Goal: Task Accomplishment & Management: Manage account settings

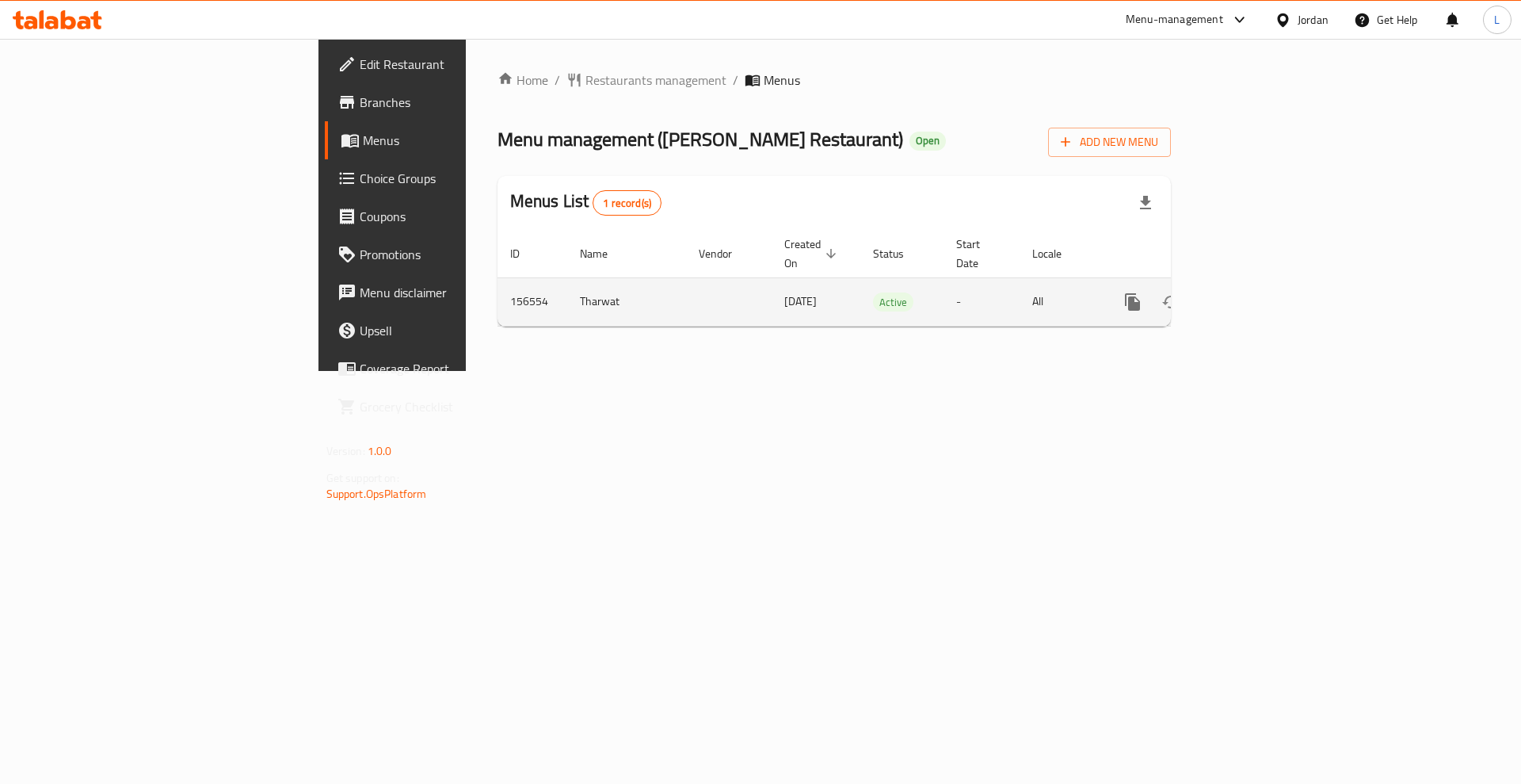
click at [1256, 292] on icon "enhanced table" at bounding box center [1247, 301] width 19 height 19
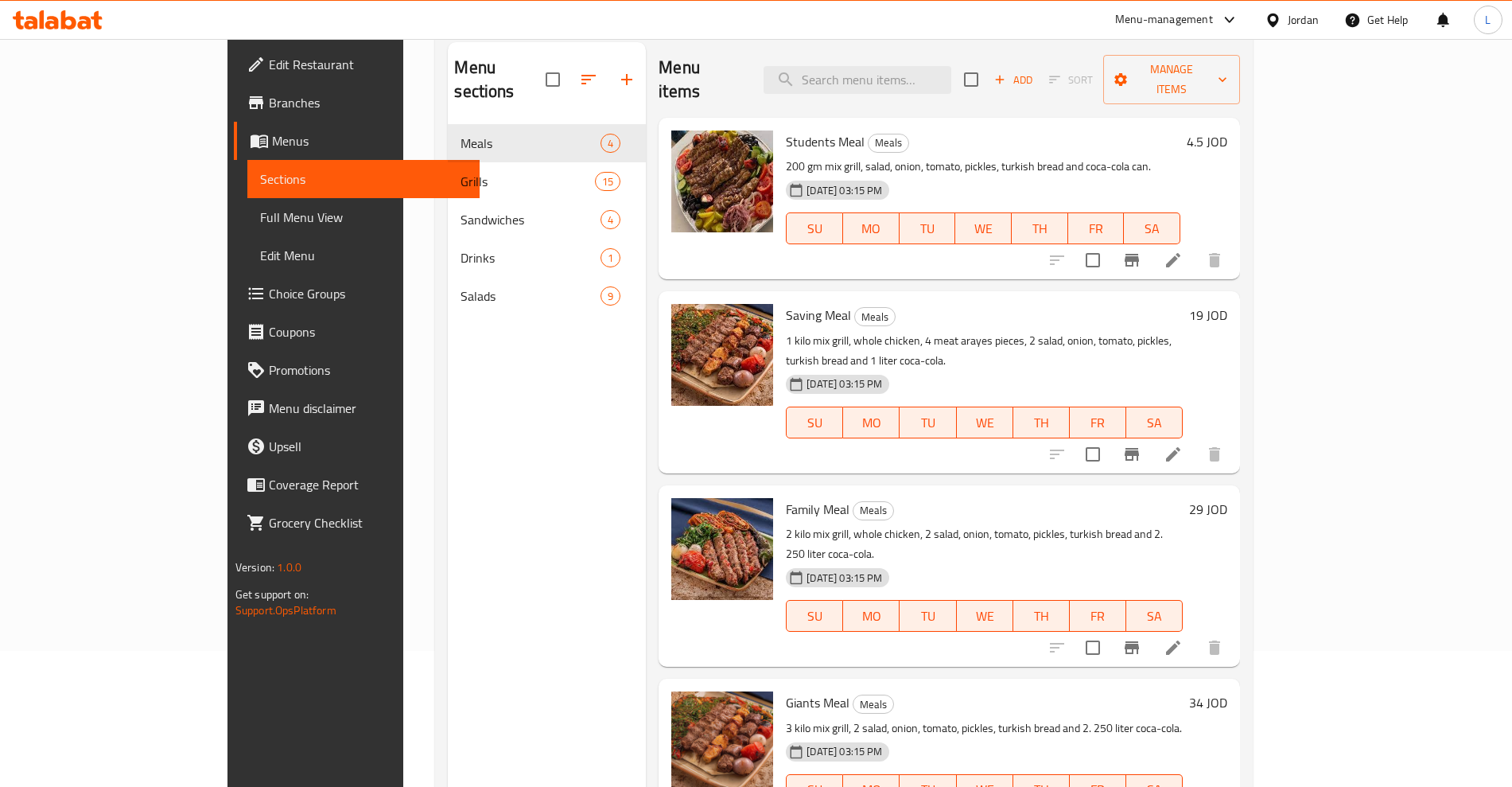
scroll to position [199, 0]
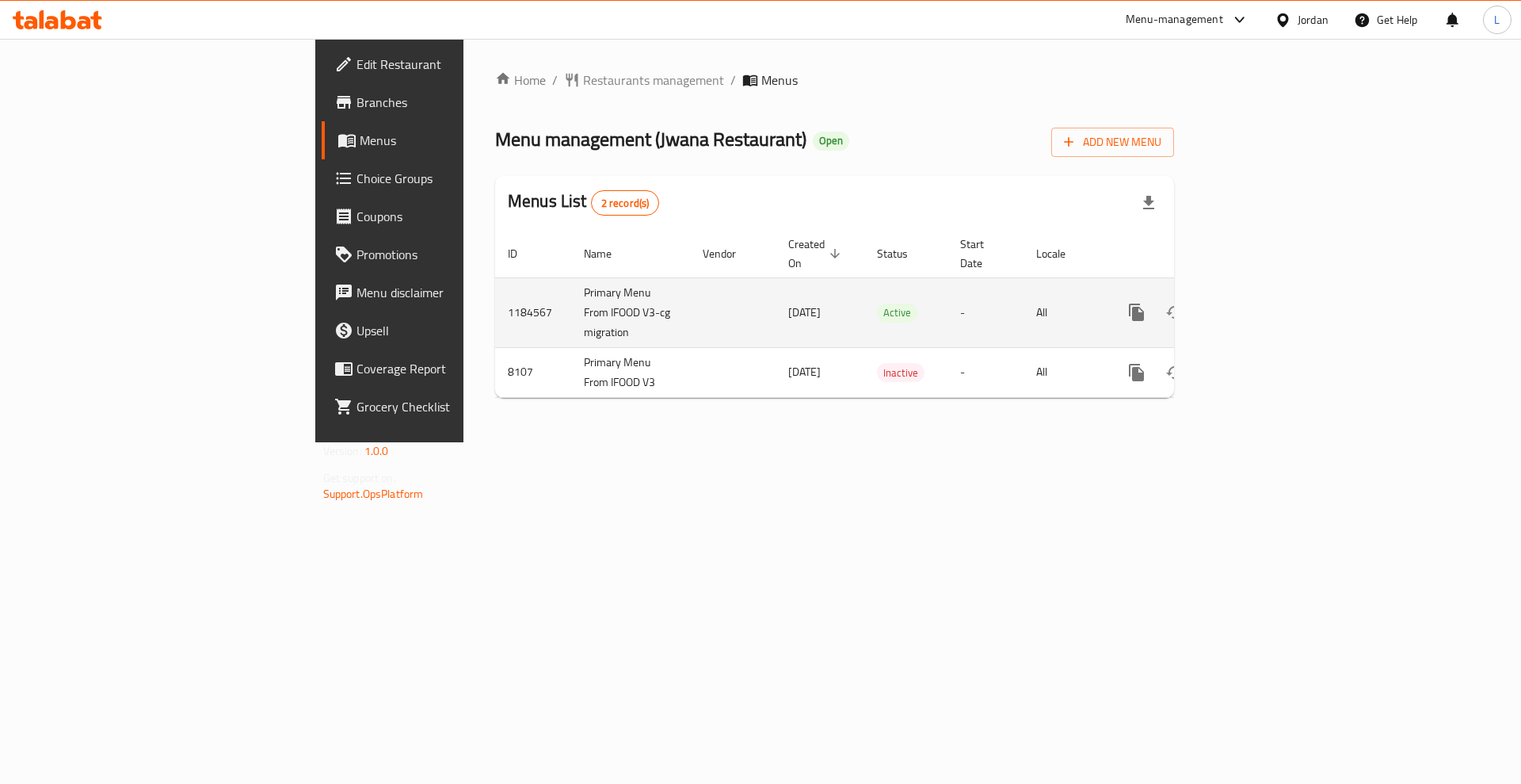
click at [1270, 293] on div "enhanced table" at bounding box center [1194, 312] width 152 height 38
click at [1258, 305] on icon "enhanced table" at bounding box center [1252, 312] width 15 height 15
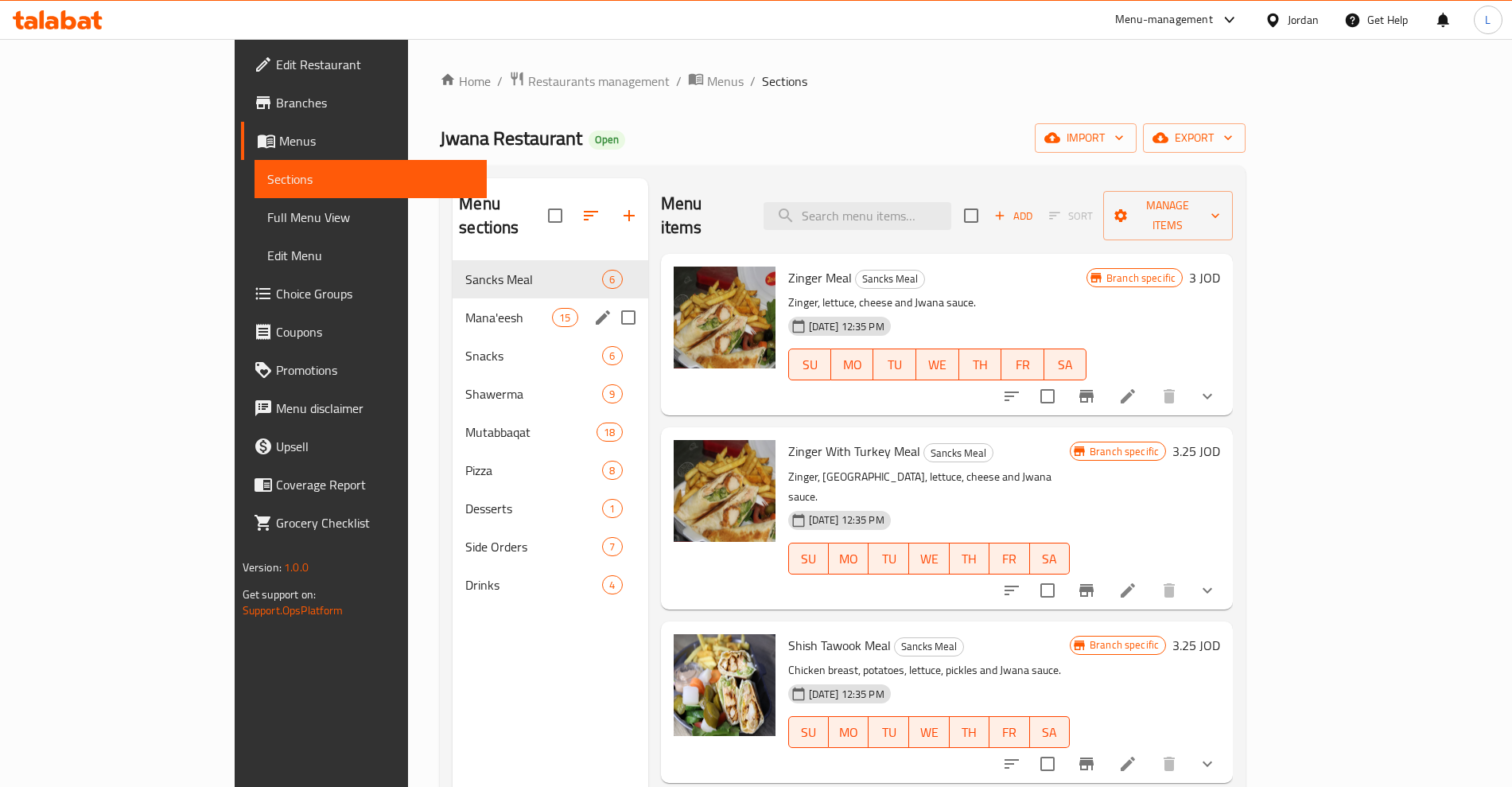
click at [453, 273] on div "Sancks Meal 6" at bounding box center [550, 279] width 195 height 38
click at [465, 308] on span "Mana'eesh" at bounding box center [508, 317] width 86 height 19
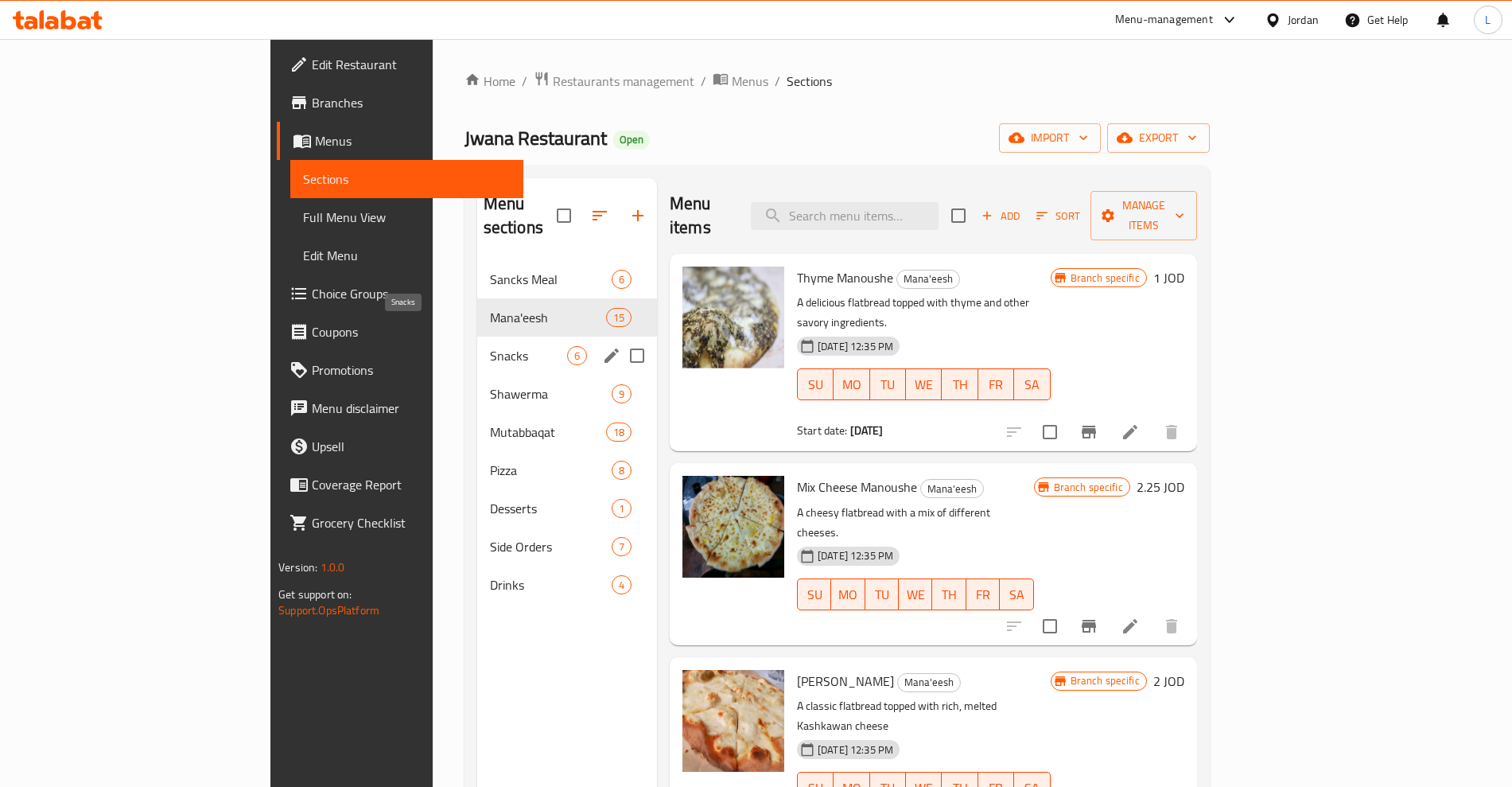
click at [490, 346] on span "Snacks" at bounding box center [528, 355] width 77 height 19
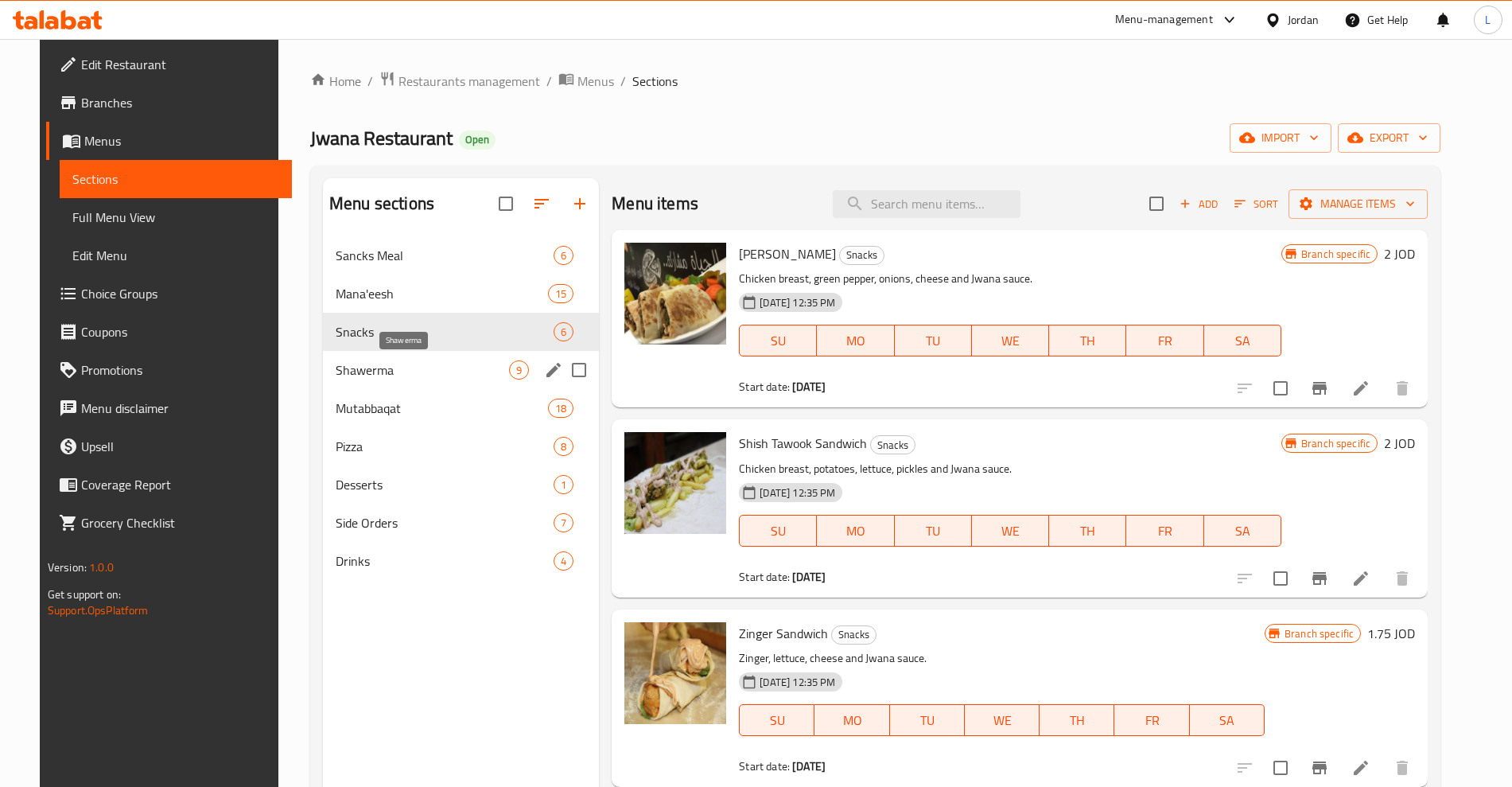
click at [346, 374] on span "Shawerma" at bounding box center [422, 369] width 174 height 19
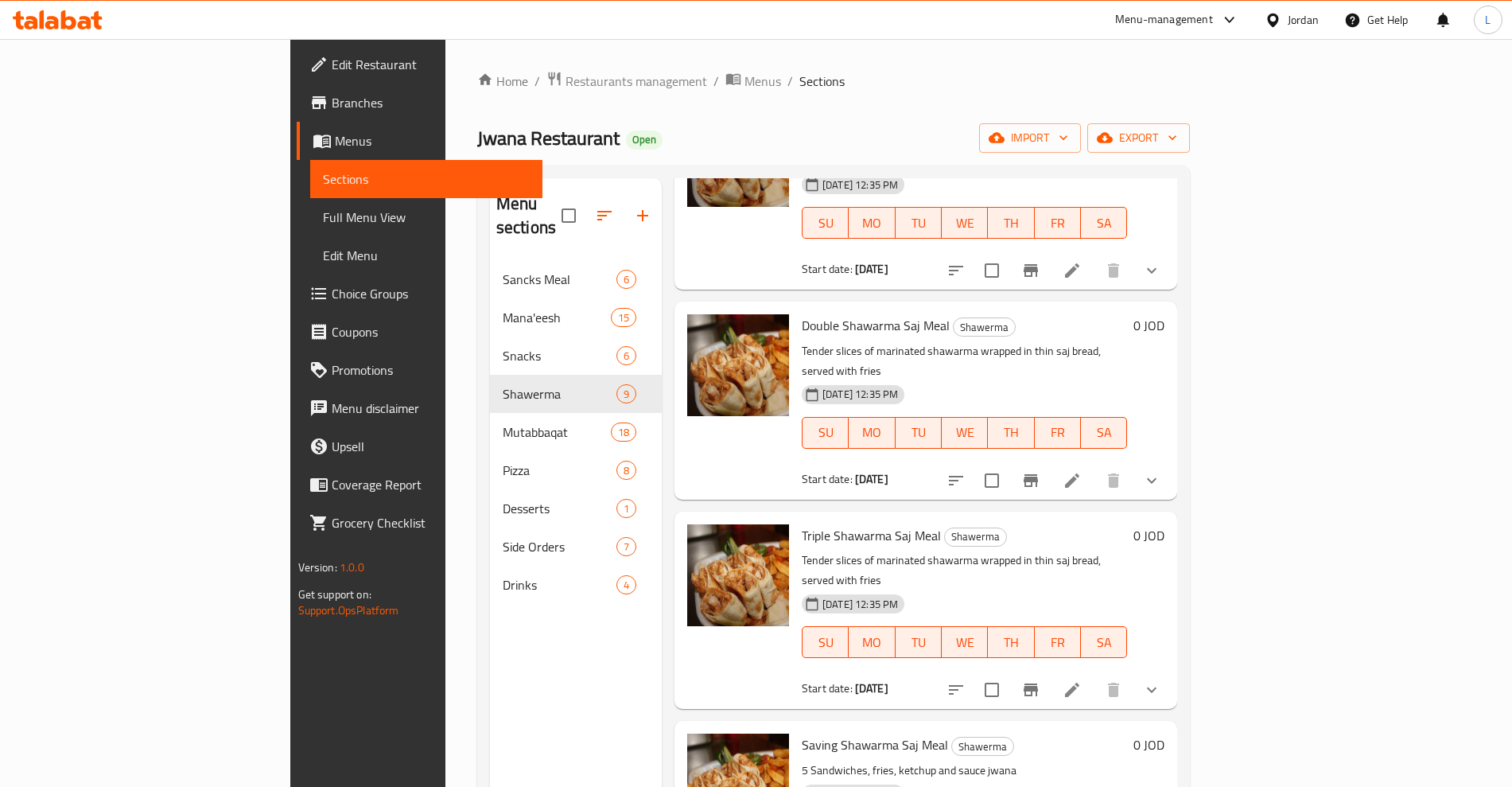
scroll to position [530, 0]
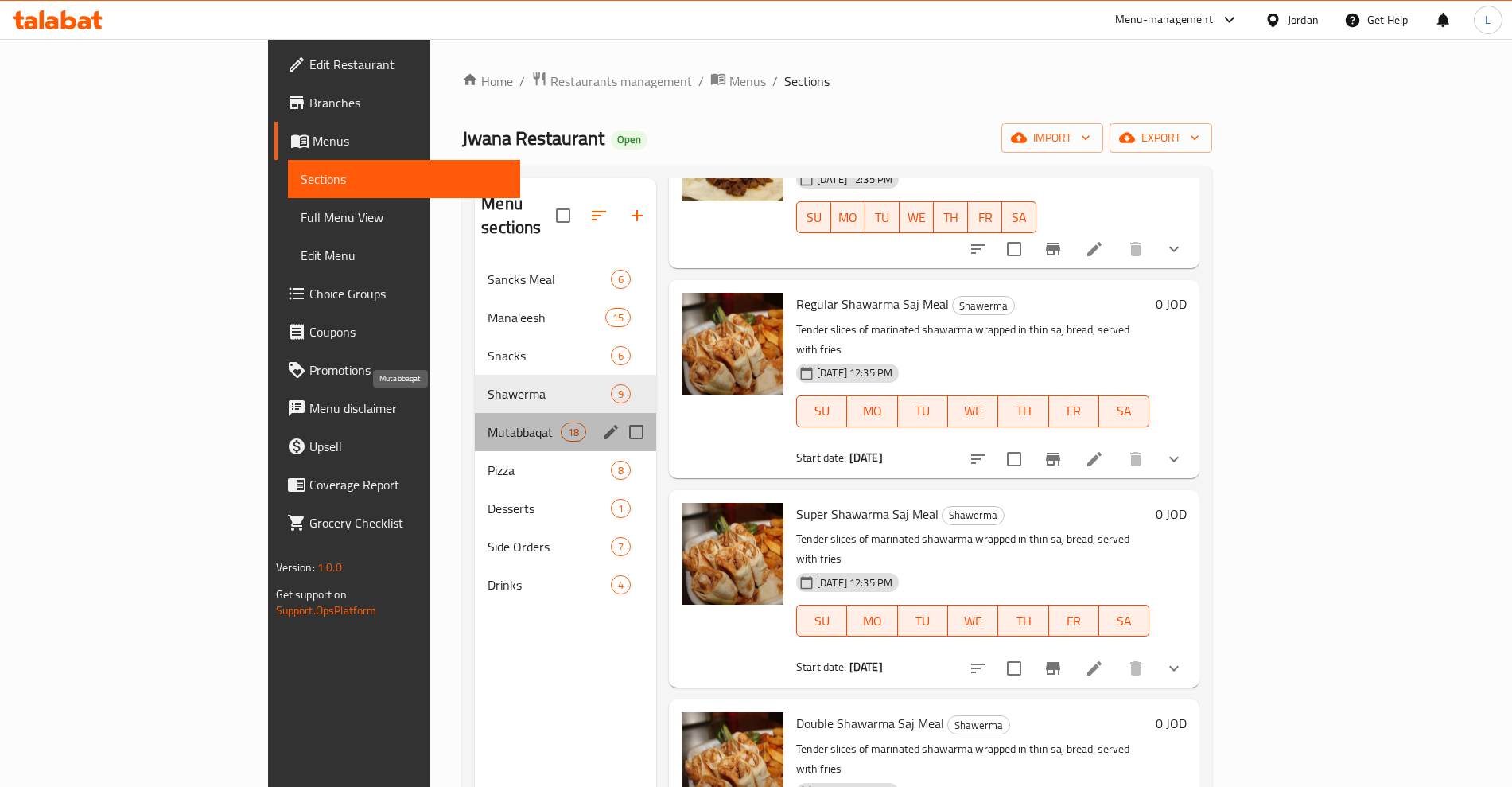
click at [487, 422] on span "Mutabbaqat" at bounding box center [523, 431] width 73 height 19
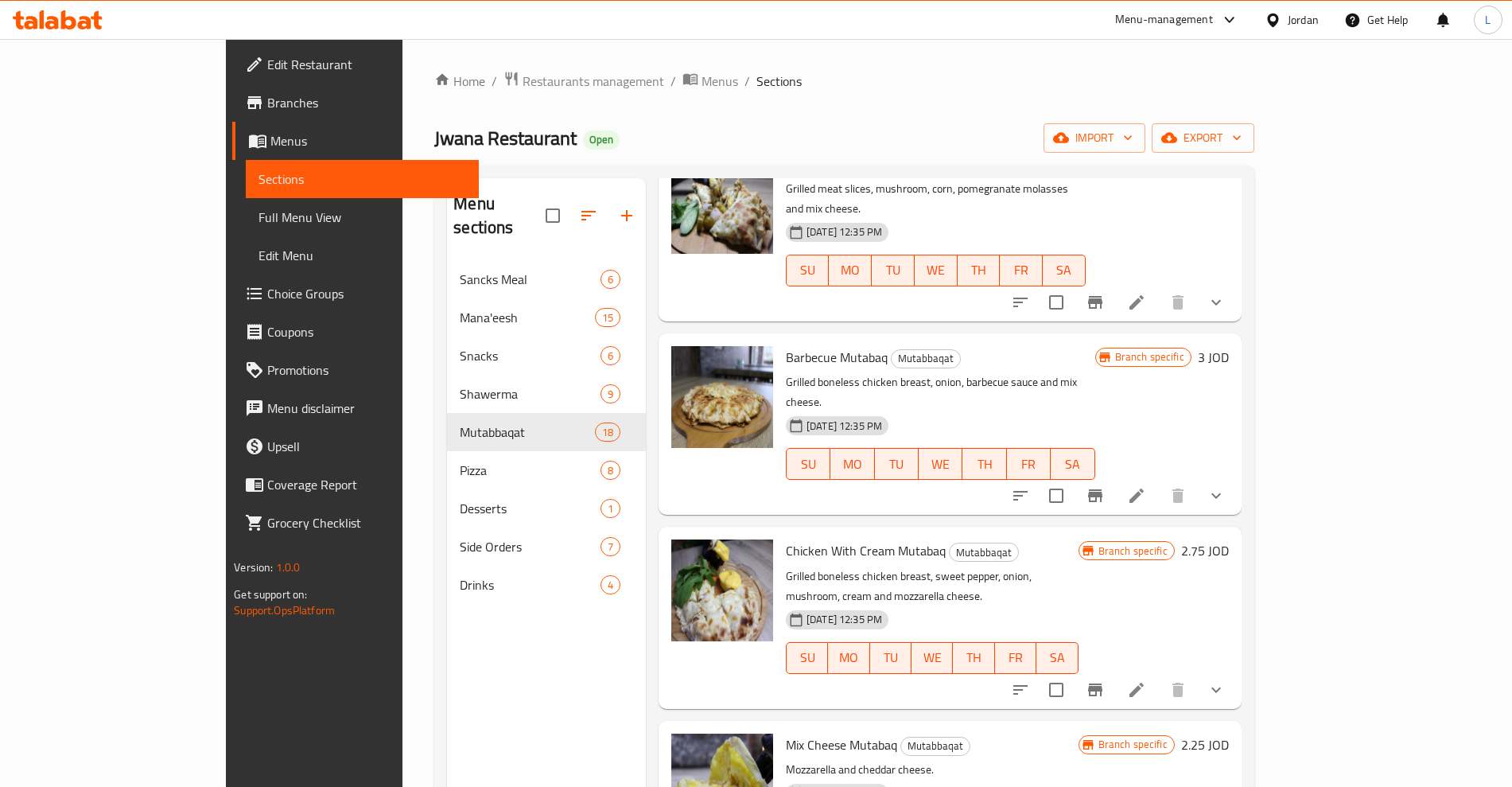
scroll to position [431, 0]
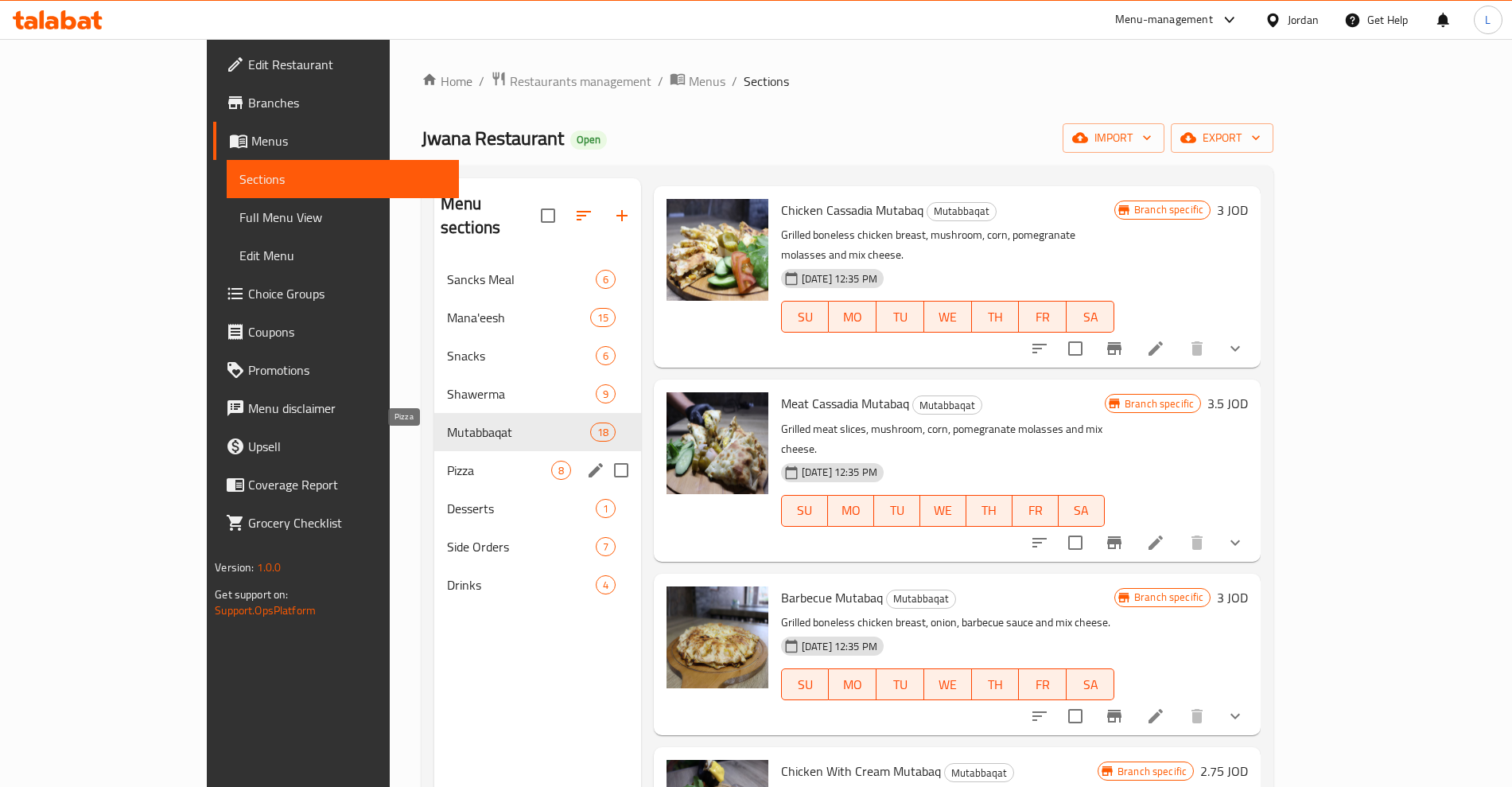
drag, startPoint x: 341, startPoint y: 445, endPoint x: 354, endPoint y: 464, distance: 23.0
click at [447, 460] on span "Pizza" at bounding box center [499, 469] width 104 height 19
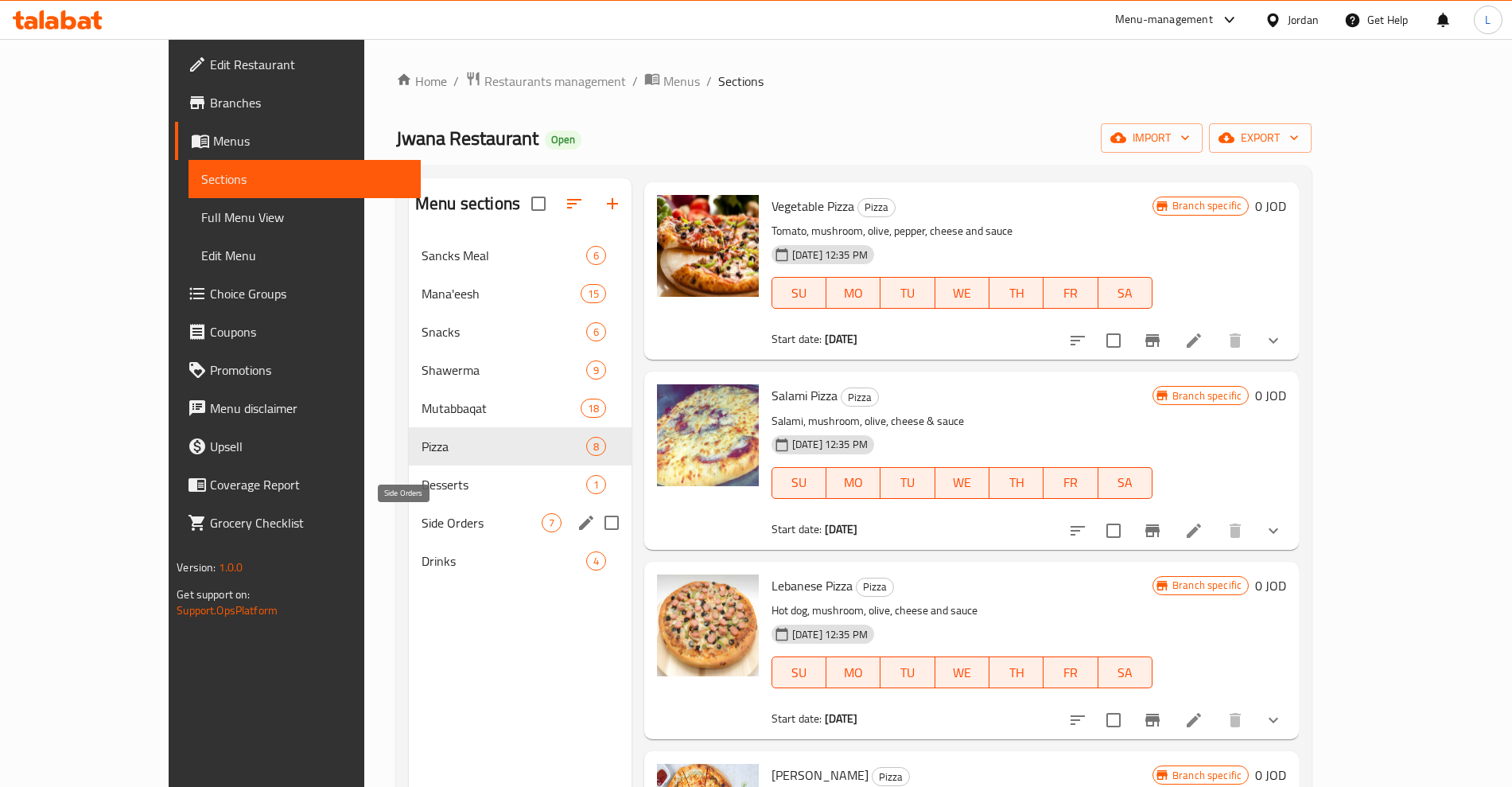
click at [421, 520] on span "Side Orders" at bounding box center [481, 522] width 120 height 19
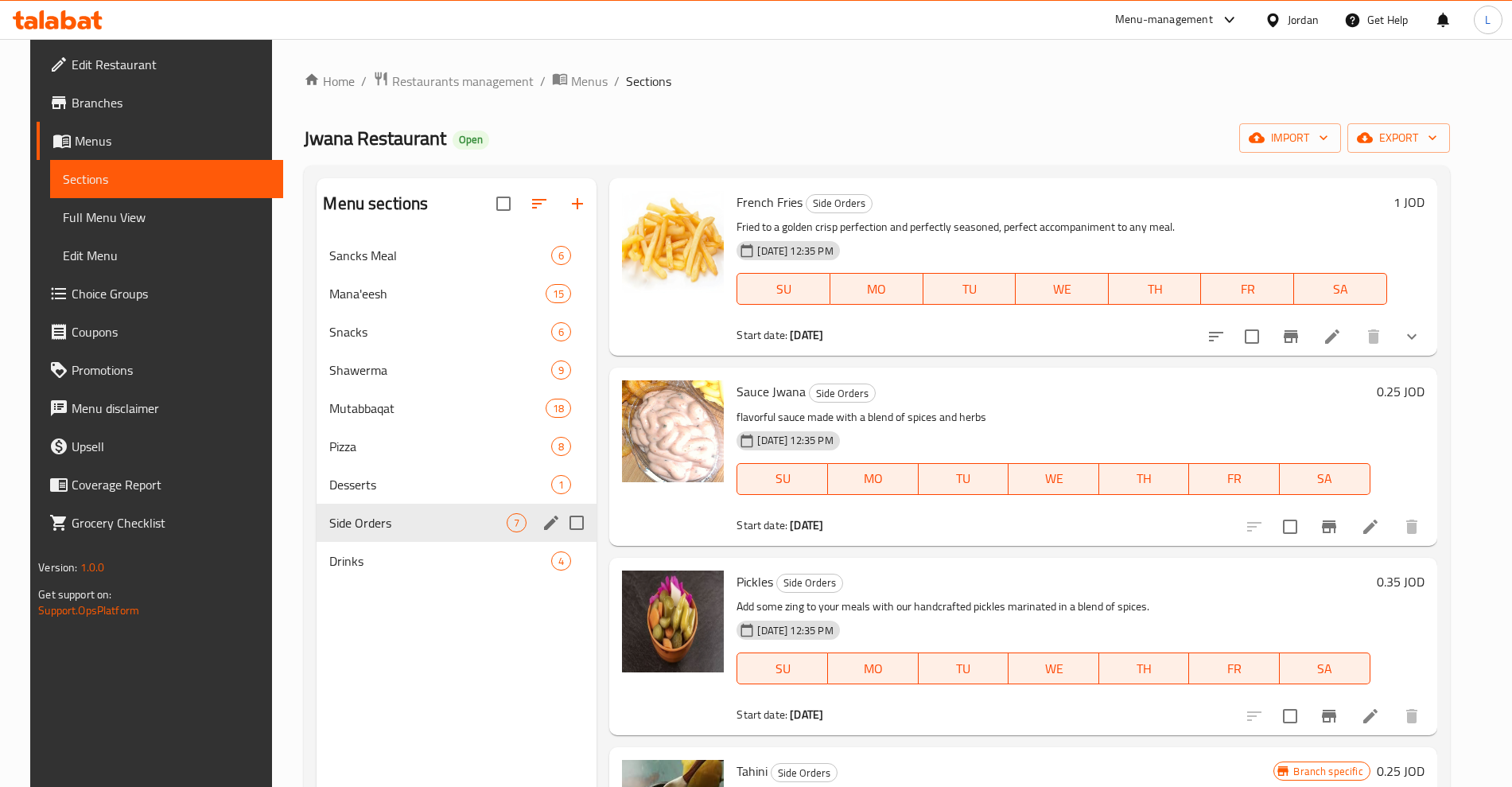
click at [332, 550] on div "Drinks 4" at bounding box center [457, 561] width 280 height 38
